Goal: Use online tool/utility: Utilize a website feature to perform a specific function

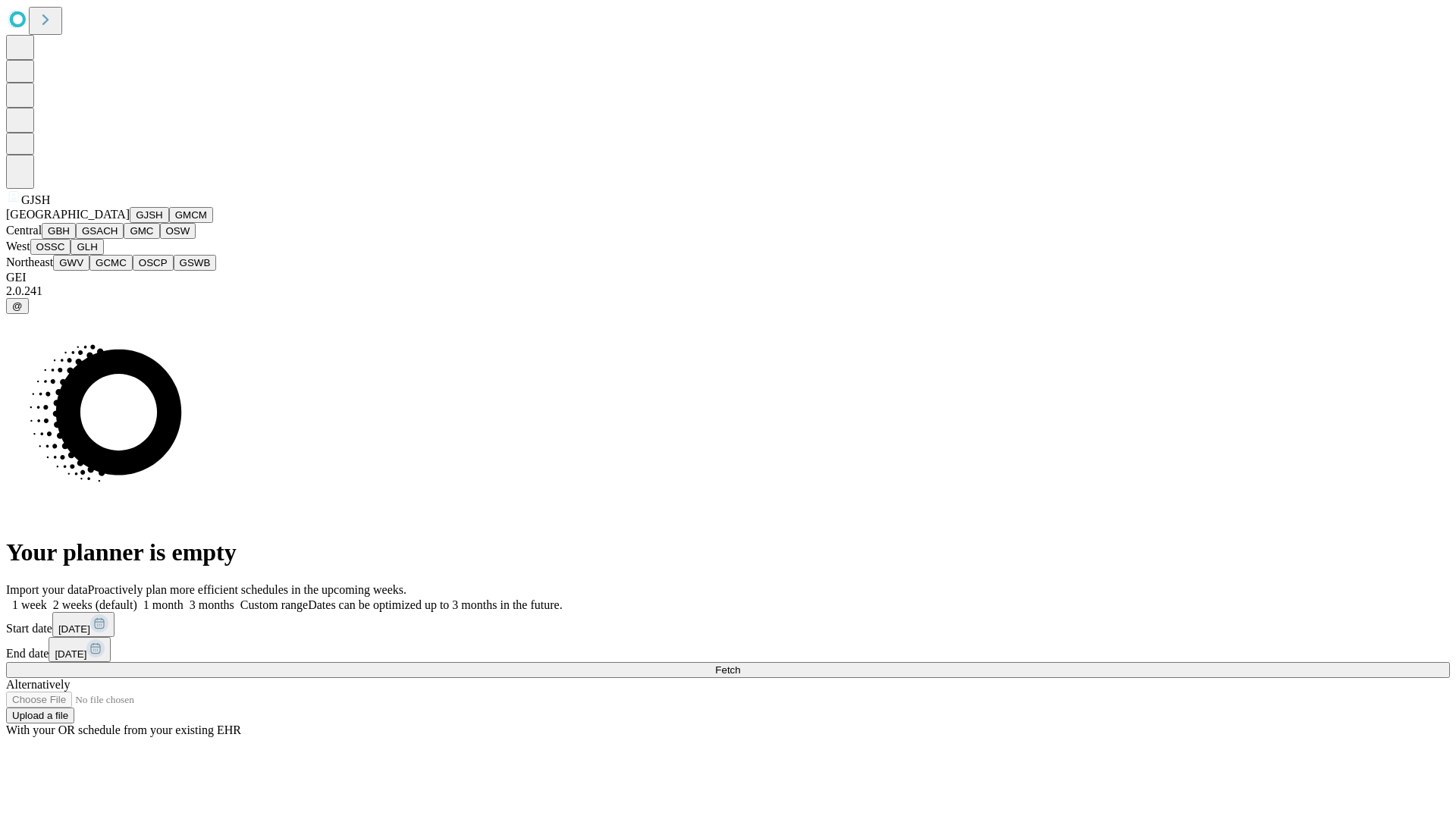
click at [130, 222] on button "GJSH" at bounding box center [149, 215] width 40 height 16
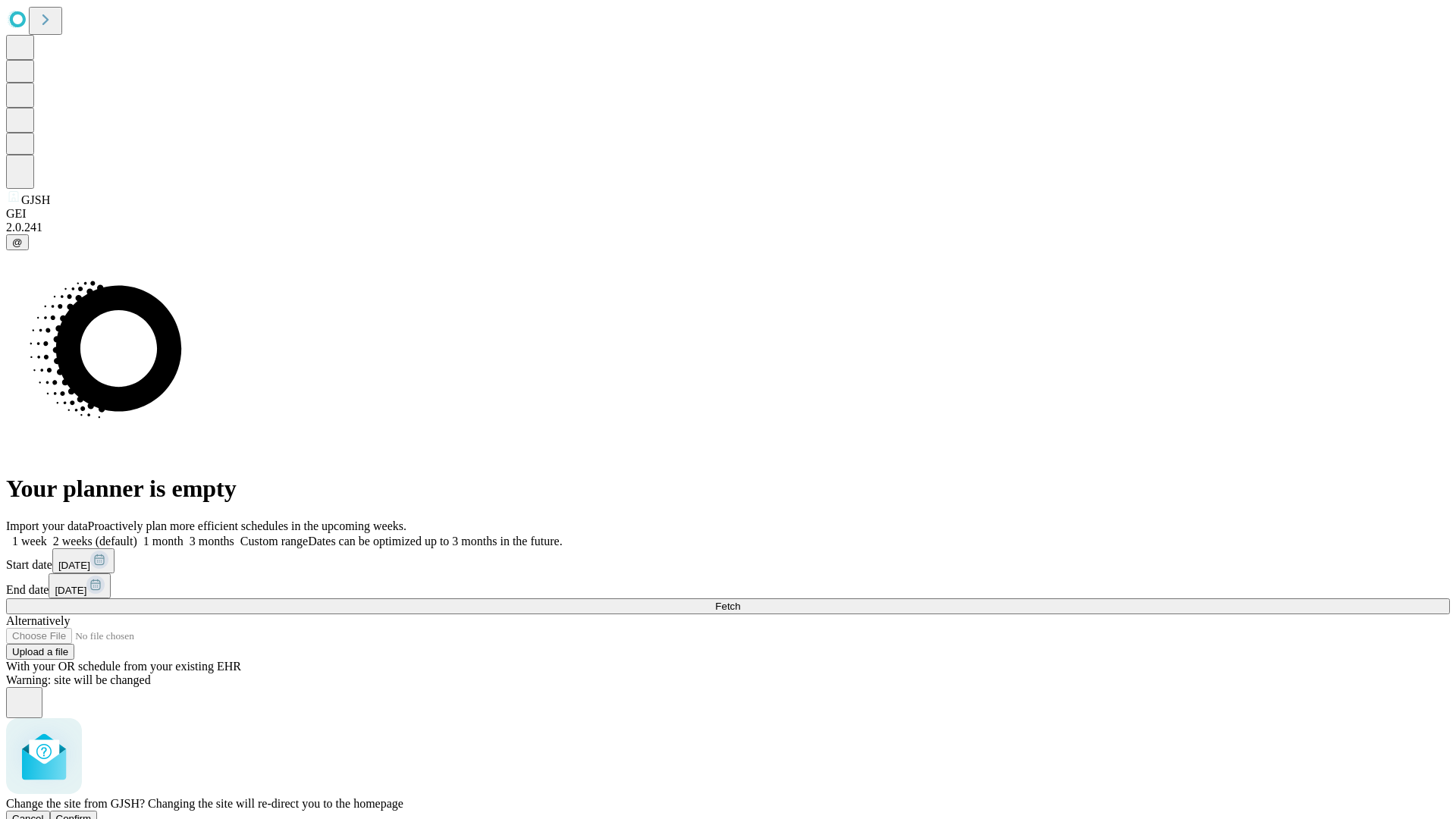
click at [92, 812] on span "Confirm" at bounding box center [74, 817] width 35 height 11
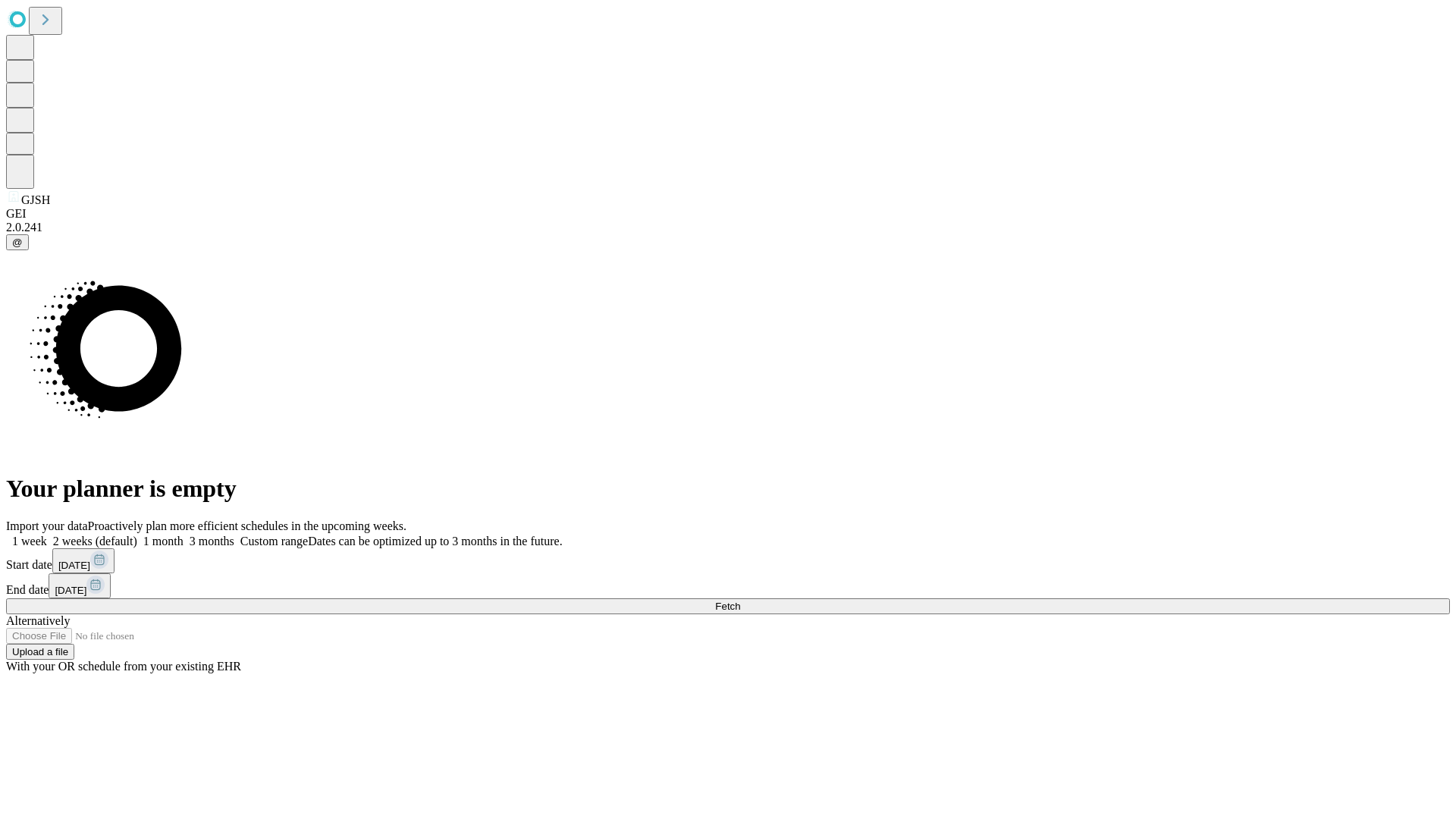
click at [137, 534] on label "2 weeks (default)" at bounding box center [92, 540] width 90 height 13
click at [740, 600] on span "Fetch" at bounding box center [728, 605] width 25 height 11
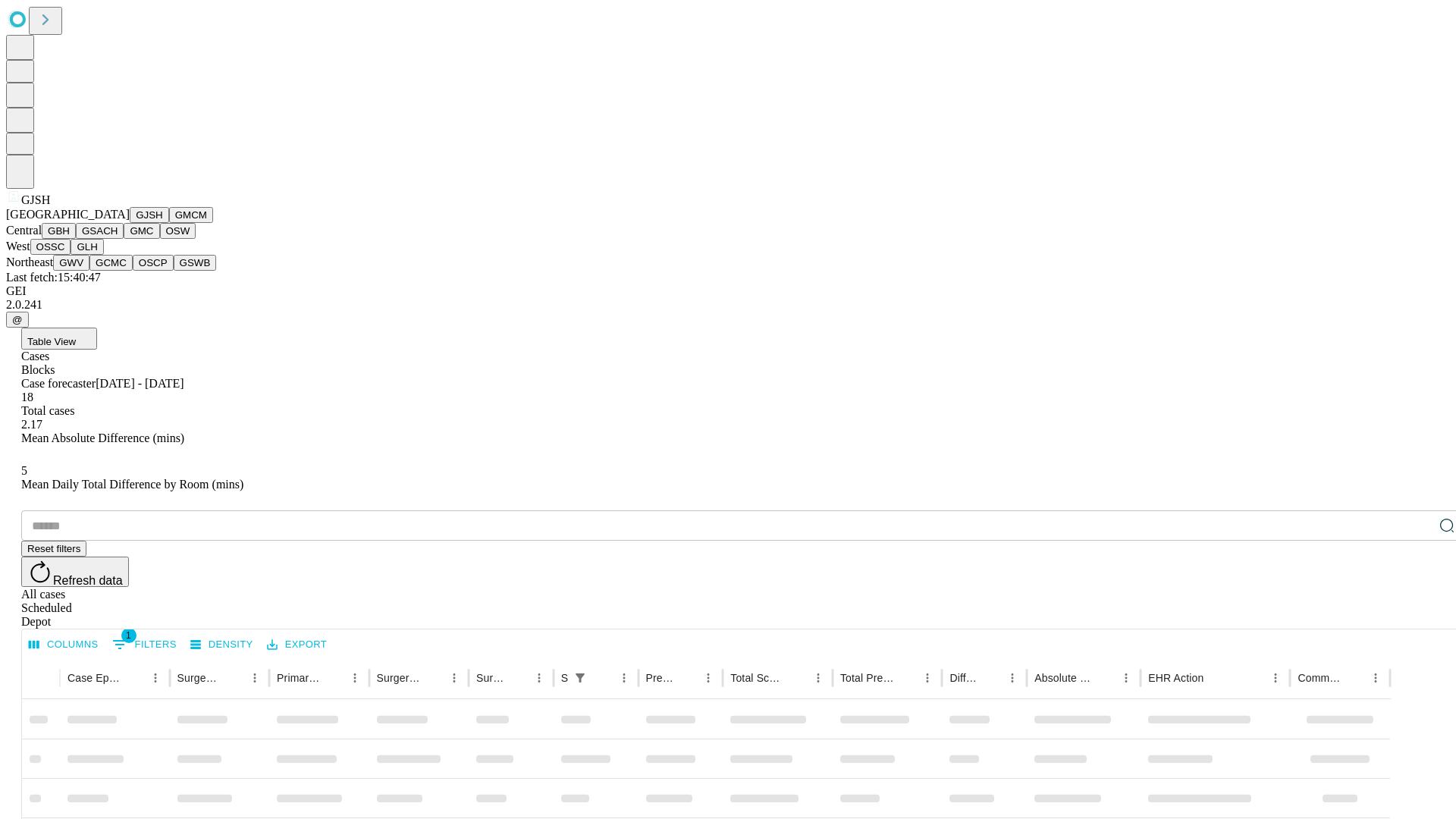
click at [169, 222] on button "GMCM" at bounding box center [191, 215] width 44 height 16
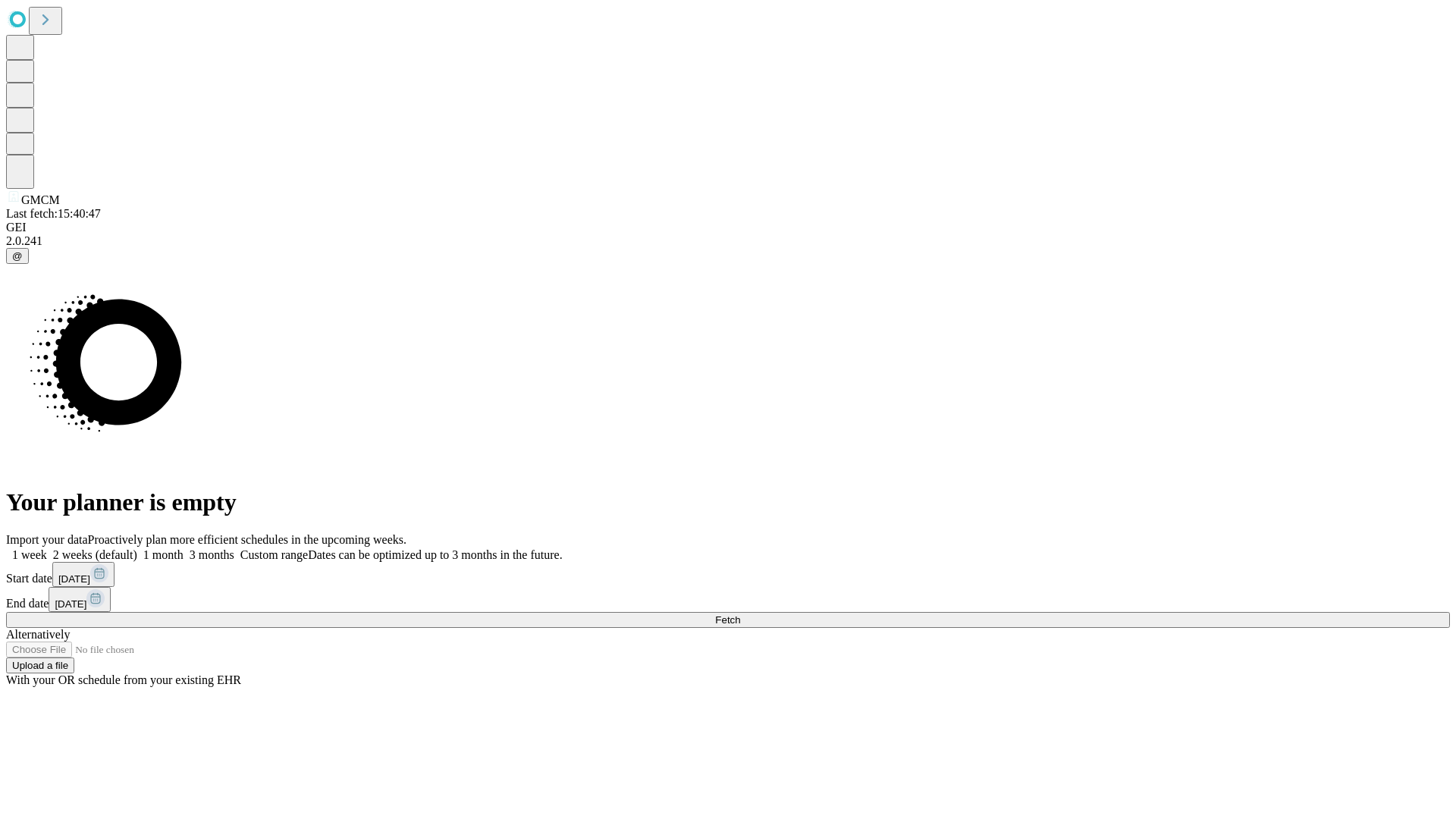
click at [137, 548] on label "2 weeks (default)" at bounding box center [92, 554] width 90 height 13
click at [740, 614] on span "Fetch" at bounding box center [728, 619] width 25 height 11
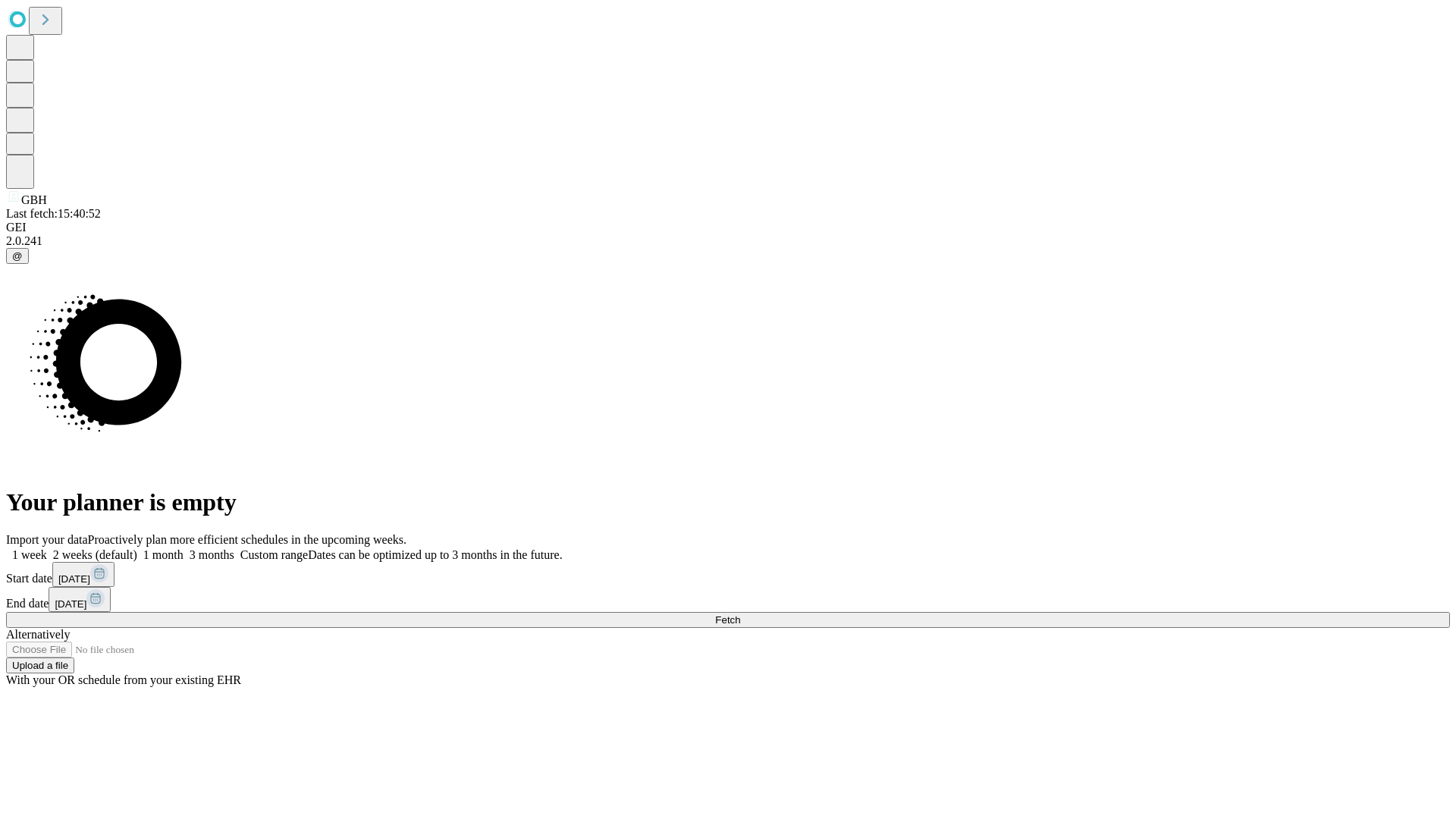
click at [137, 548] on label "2 weeks (default)" at bounding box center [92, 554] width 90 height 13
click at [740, 614] on span "Fetch" at bounding box center [728, 619] width 25 height 11
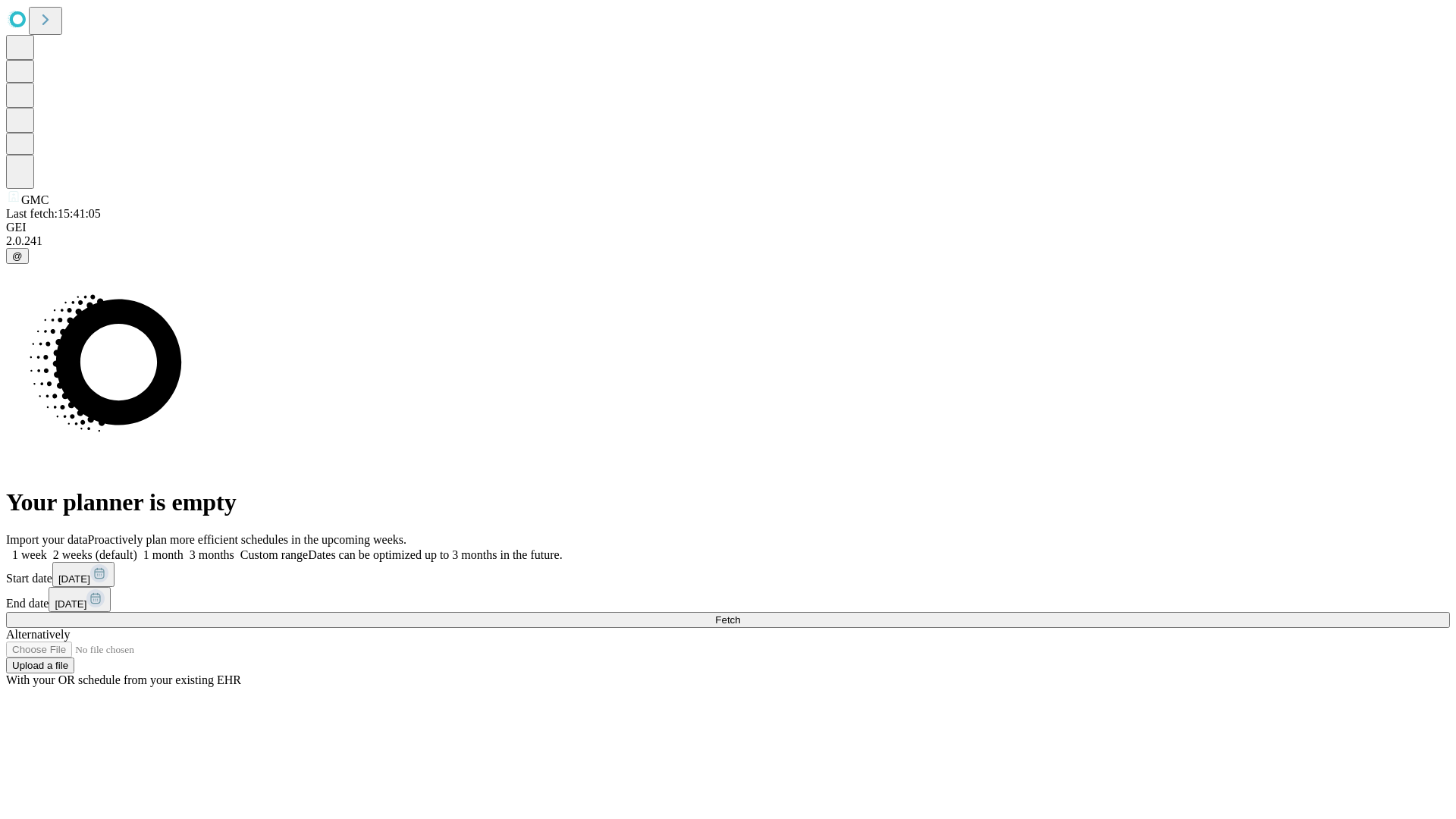
click at [137, 548] on label "2 weeks (default)" at bounding box center [92, 554] width 90 height 13
click at [740, 614] on span "Fetch" at bounding box center [728, 619] width 25 height 11
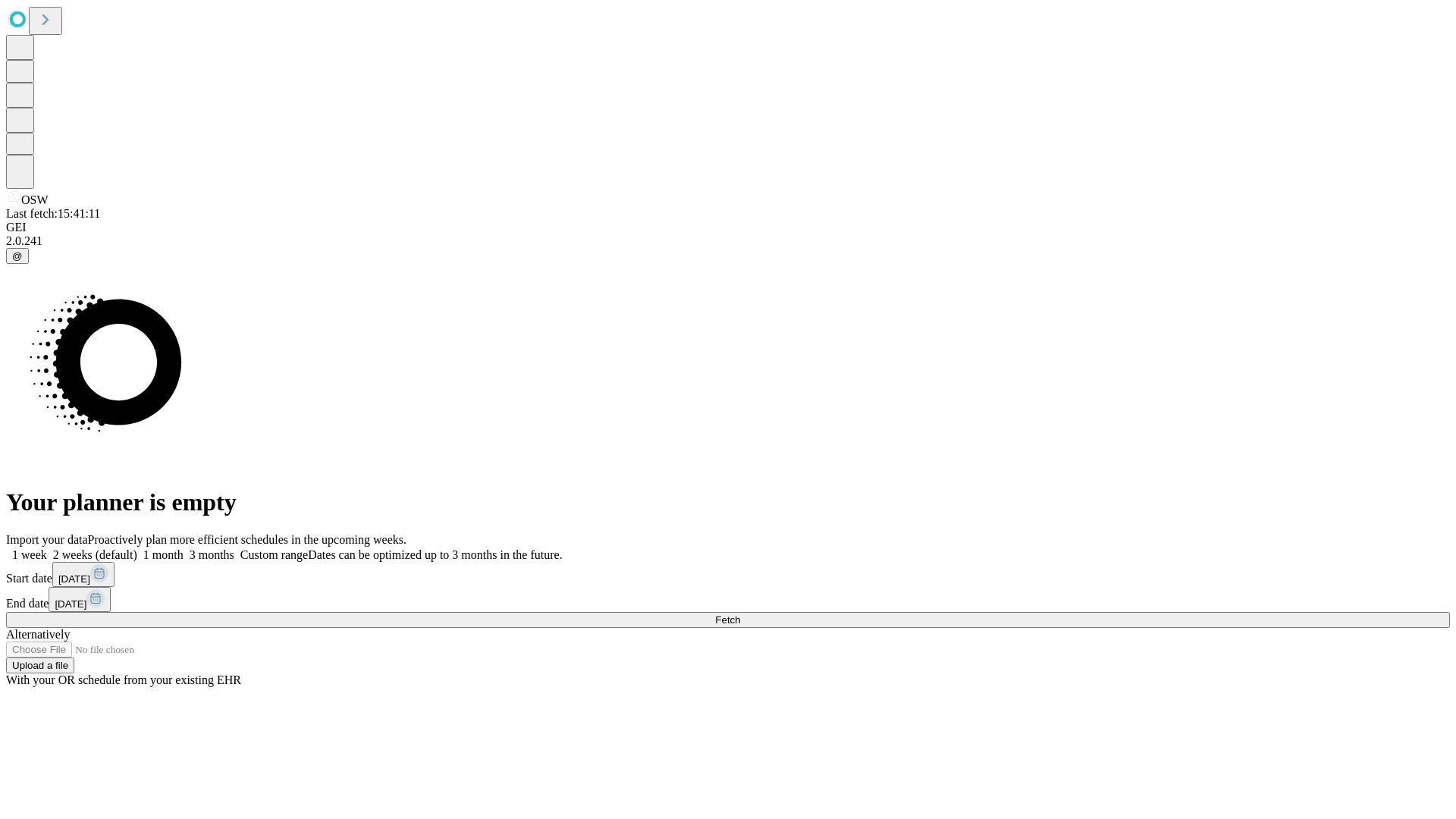
click at [137, 548] on label "2 weeks (default)" at bounding box center [92, 554] width 90 height 13
click at [740, 614] on span "Fetch" at bounding box center [728, 619] width 25 height 11
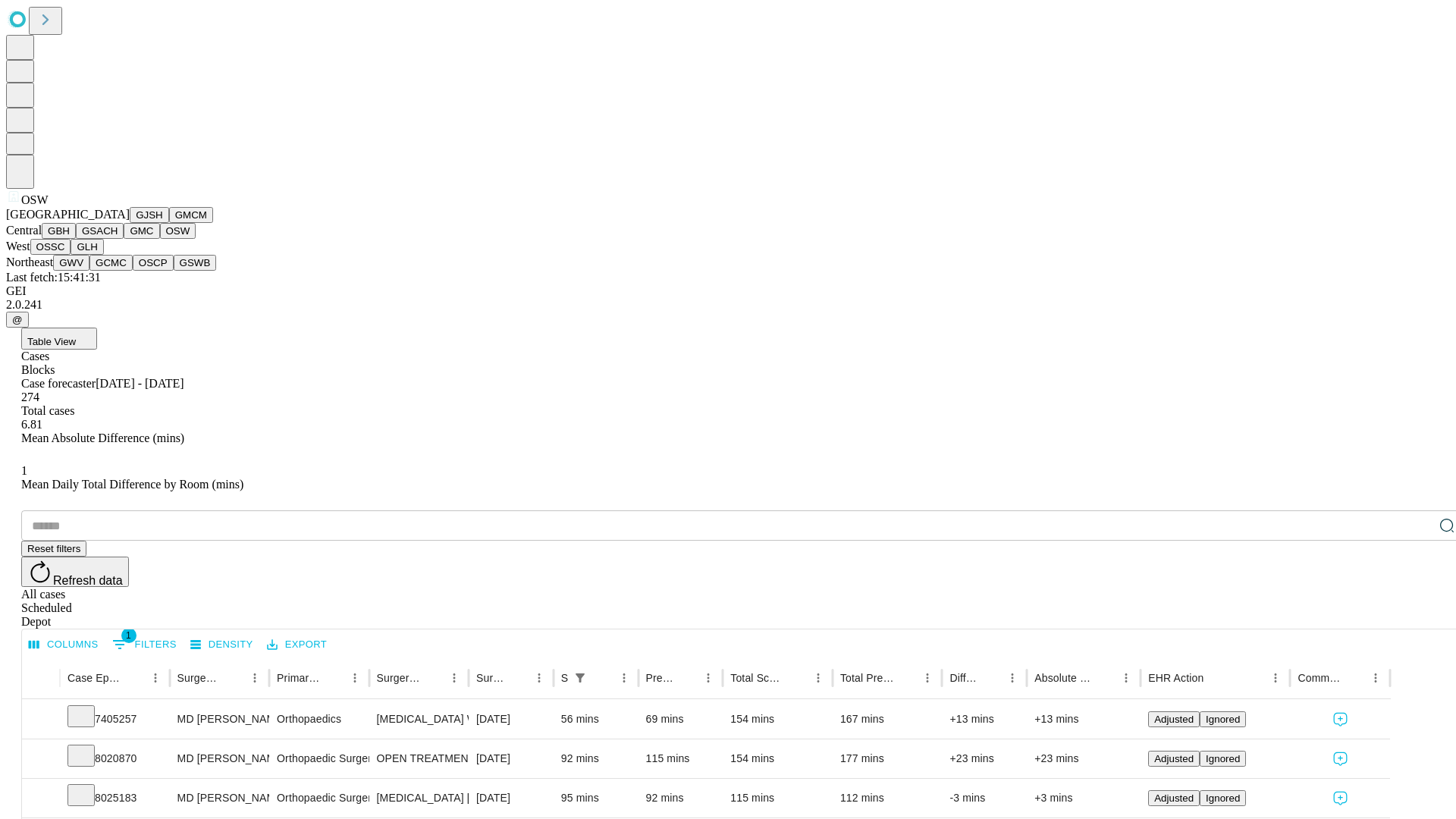
click at [72, 254] on button "OSSC" at bounding box center [51, 246] width 41 height 16
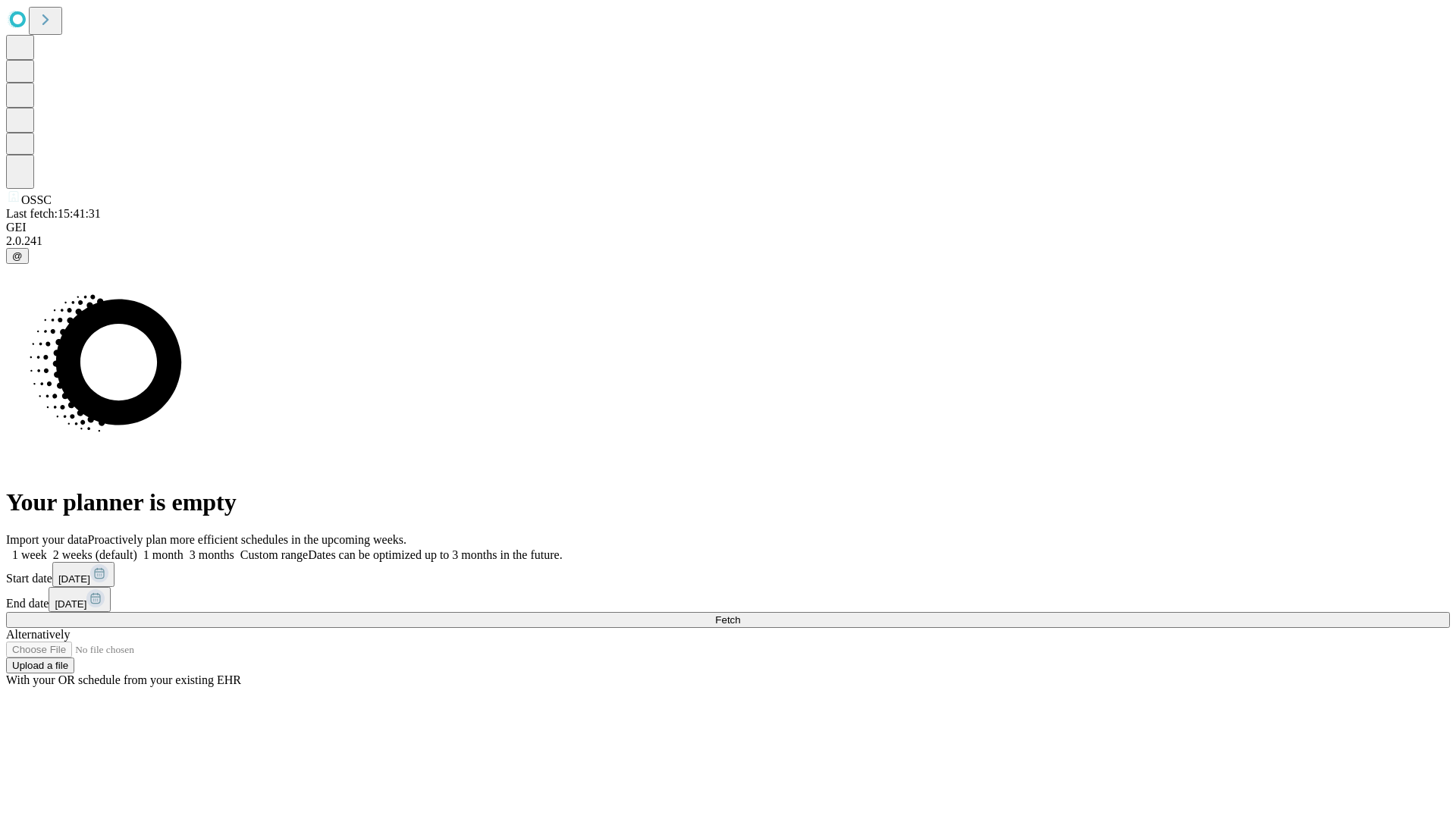
click at [137, 548] on label "2 weeks (default)" at bounding box center [92, 554] width 90 height 13
click at [740, 614] on span "Fetch" at bounding box center [728, 619] width 25 height 11
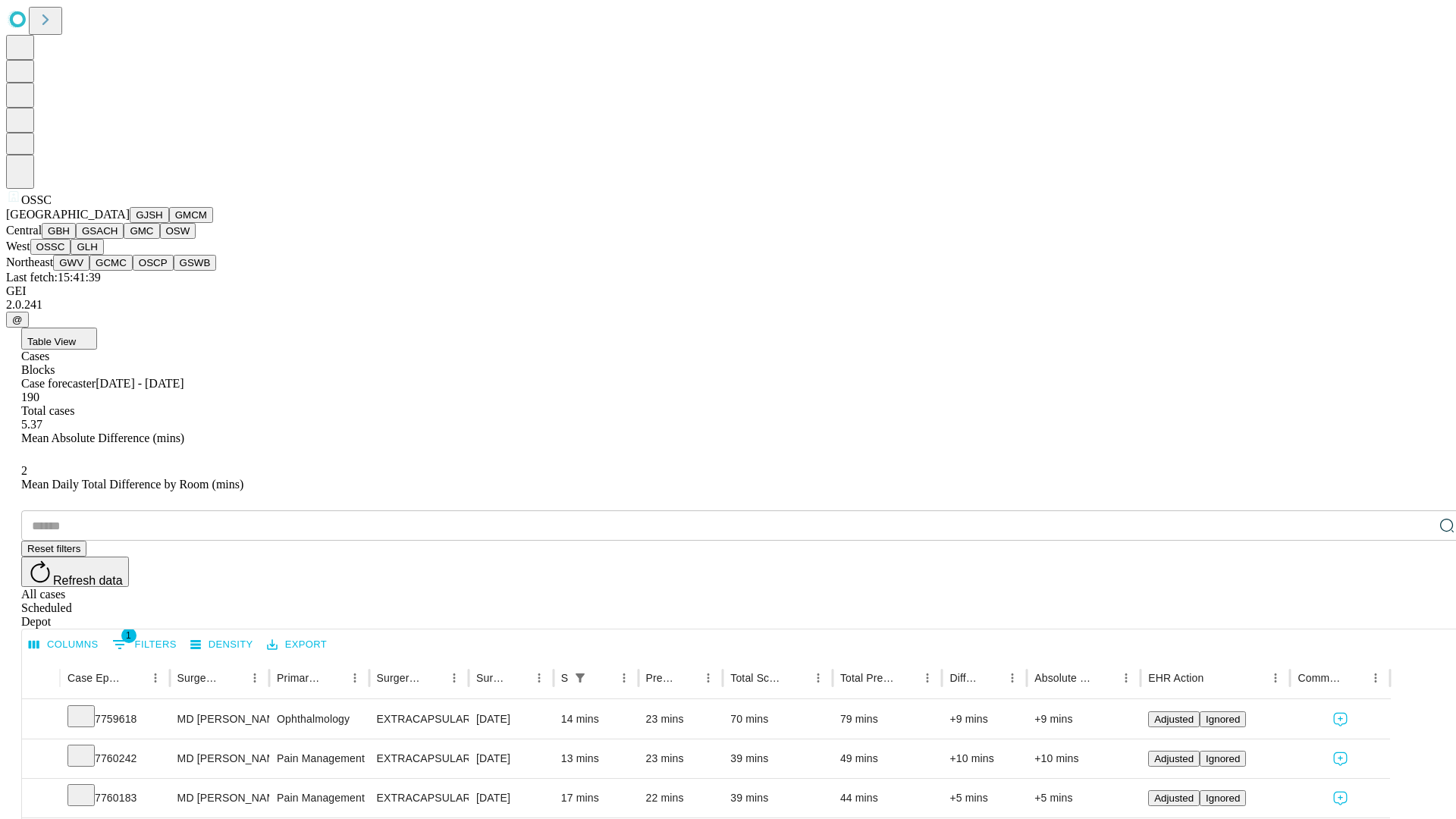
click at [103, 254] on button "GLH" at bounding box center [87, 246] width 33 height 16
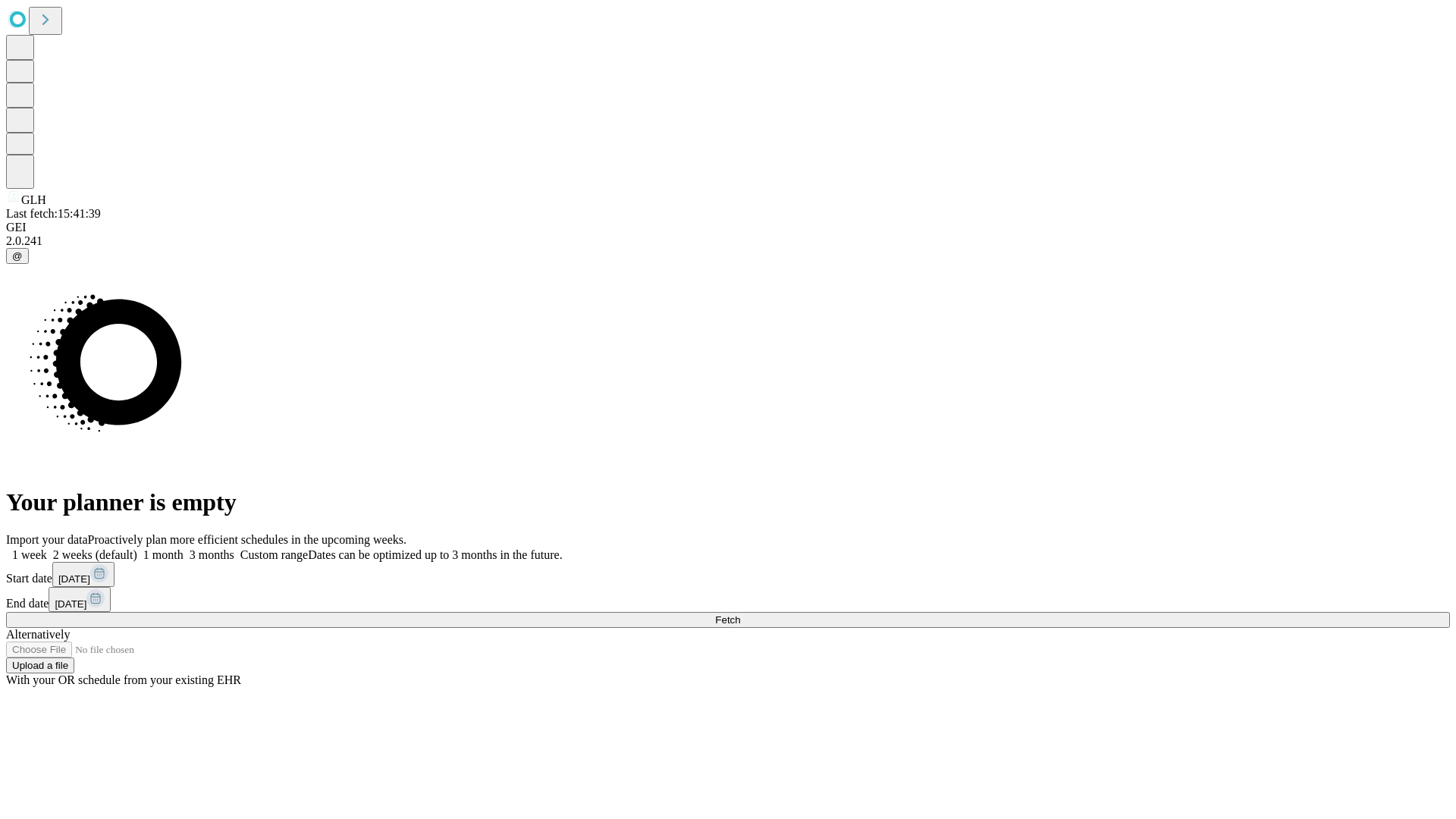
click at [137, 548] on label "2 weeks (default)" at bounding box center [92, 554] width 90 height 13
click at [740, 614] on span "Fetch" at bounding box center [728, 619] width 25 height 11
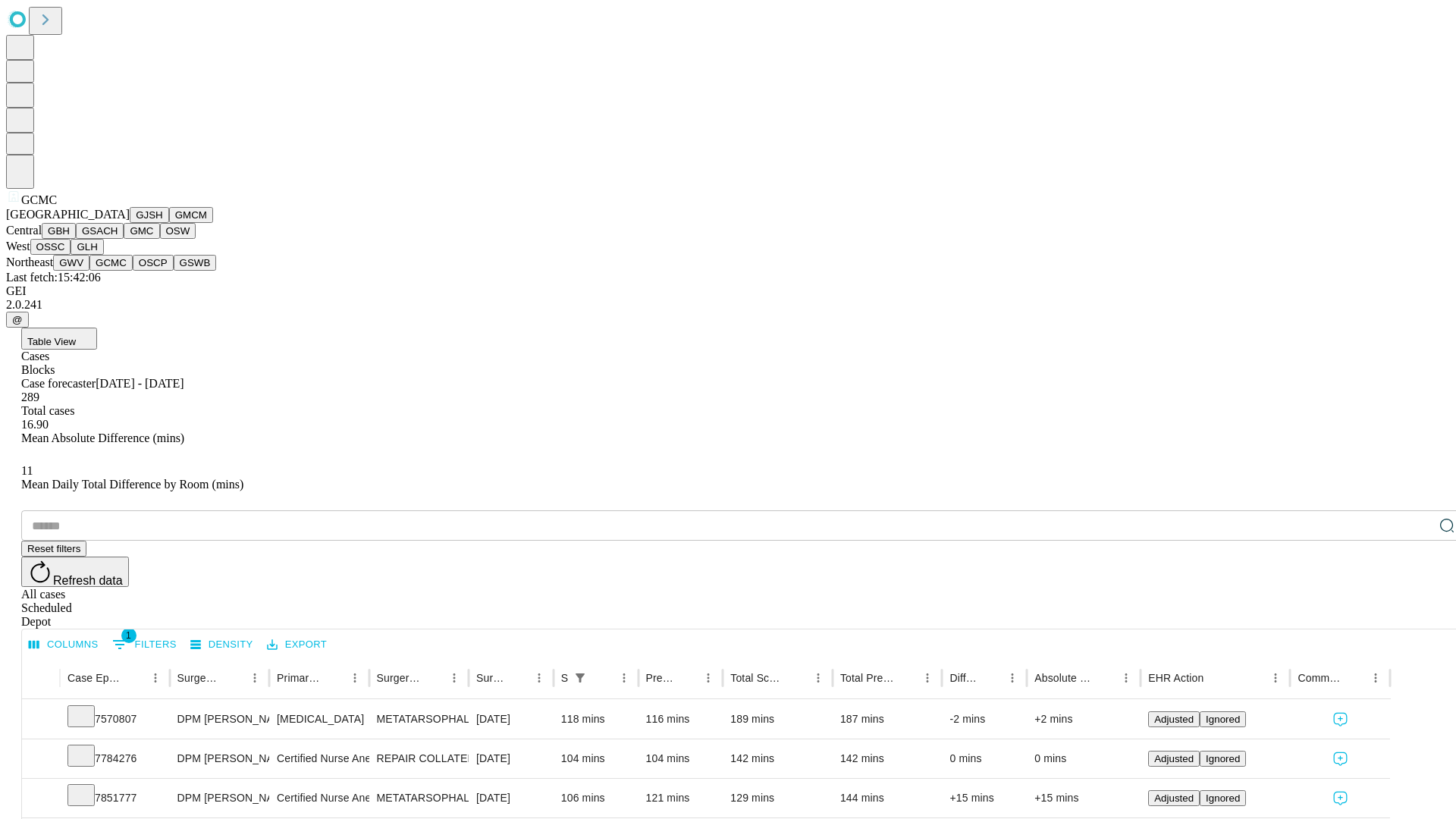
click at [132, 270] on button "OSCP" at bounding box center [153, 262] width 41 height 16
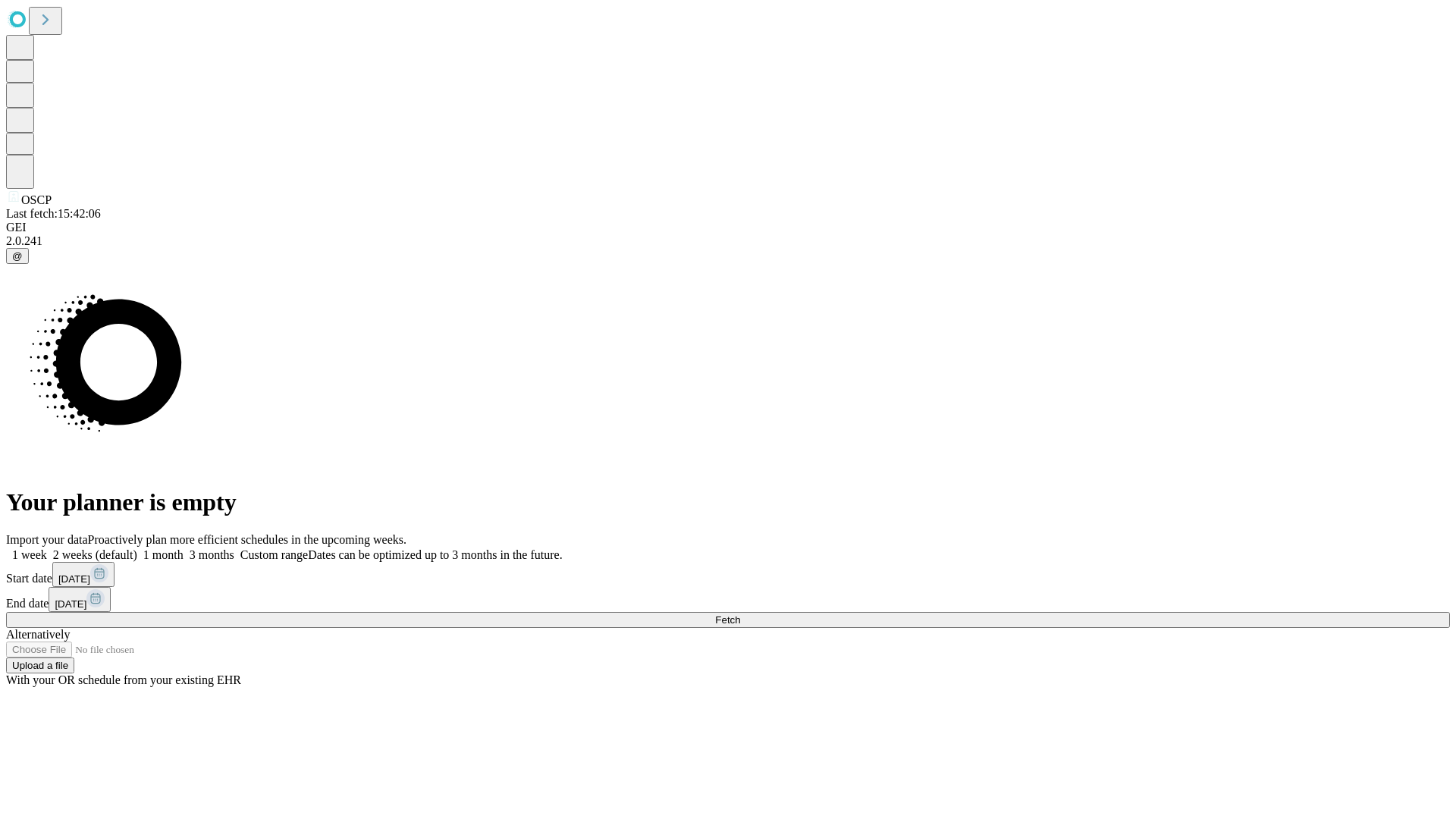
click at [137, 548] on label "2 weeks (default)" at bounding box center [92, 554] width 90 height 13
click at [740, 614] on span "Fetch" at bounding box center [728, 619] width 25 height 11
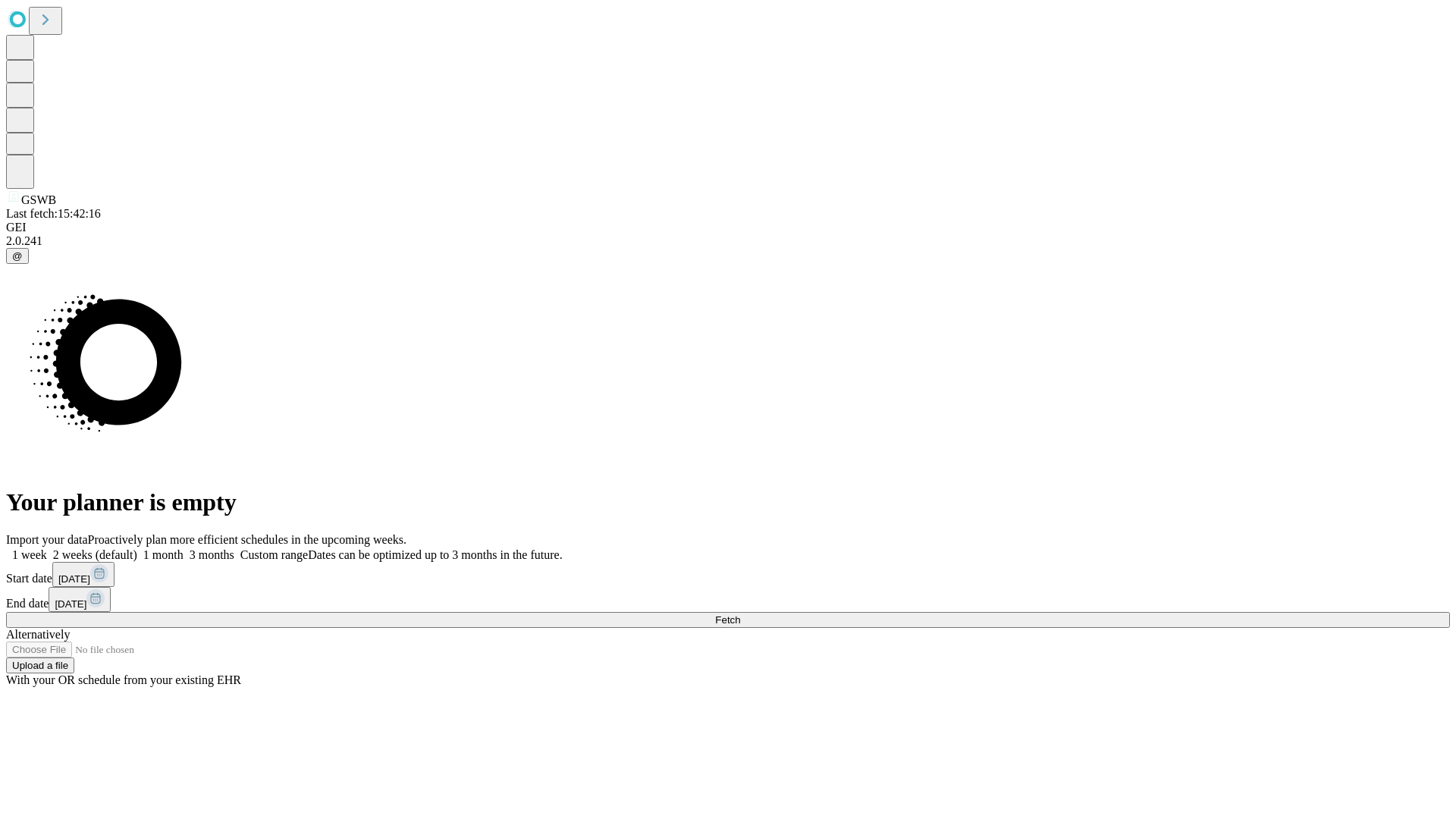
click at [137, 548] on label "2 weeks (default)" at bounding box center [92, 554] width 90 height 13
click at [740, 614] on span "Fetch" at bounding box center [728, 619] width 25 height 11
